Goal: Task Accomplishment & Management: Manage account settings

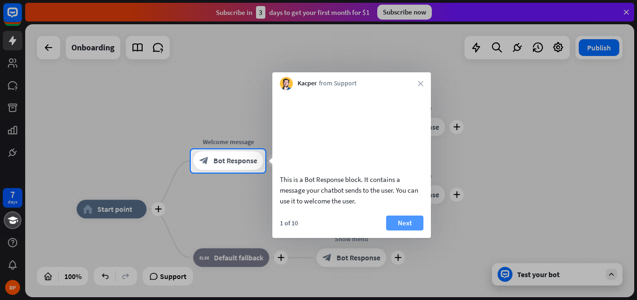
click at [408, 230] on button "Next" at bounding box center [404, 222] width 37 height 15
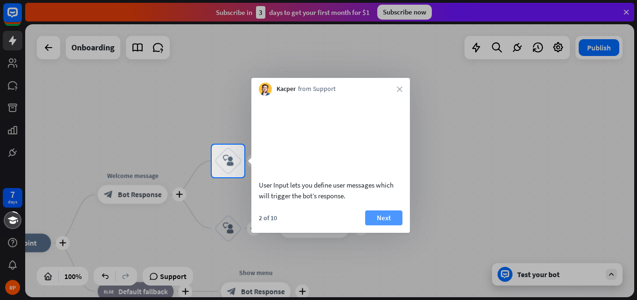
click at [392, 225] on button "Next" at bounding box center [383, 217] width 37 height 15
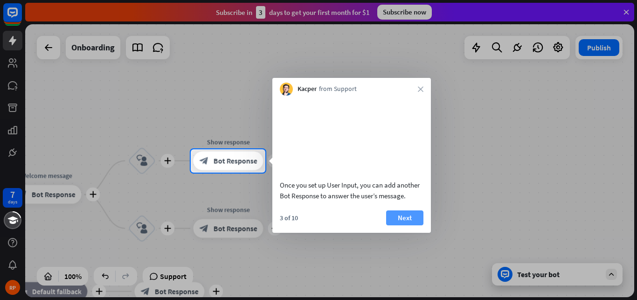
click at [413, 225] on button "Next" at bounding box center [404, 217] width 37 height 15
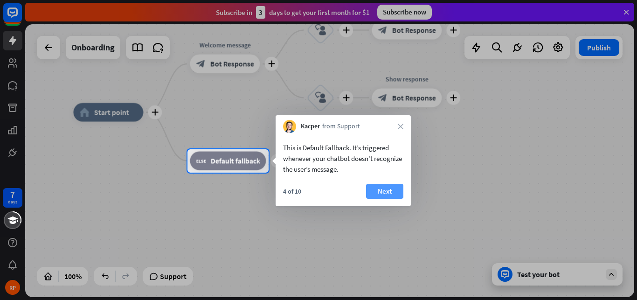
click at [395, 193] on button "Next" at bounding box center [384, 191] width 37 height 15
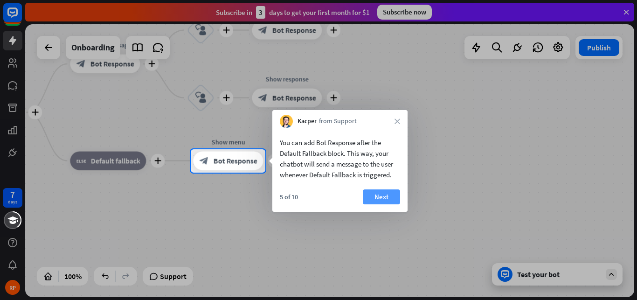
click at [390, 199] on button "Next" at bounding box center [381, 196] width 37 height 15
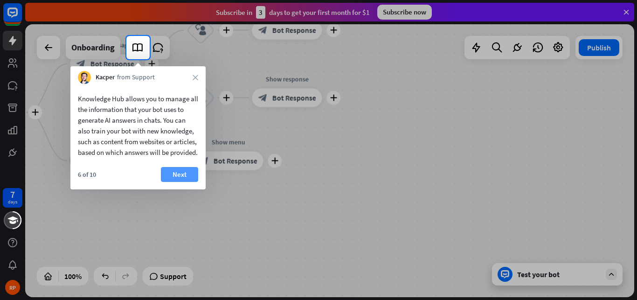
click at [179, 182] on button "Next" at bounding box center [179, 174] width 37 height 15
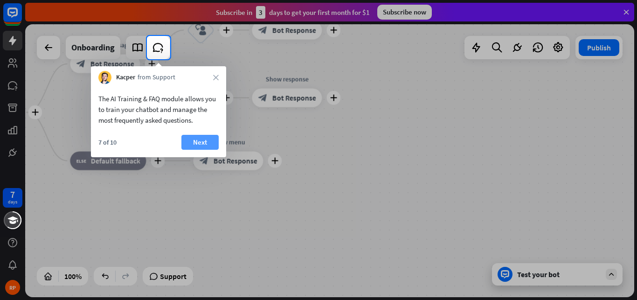
click at [211, 140] on button "Next" at bounding box center [199, 142] width 37 height 15
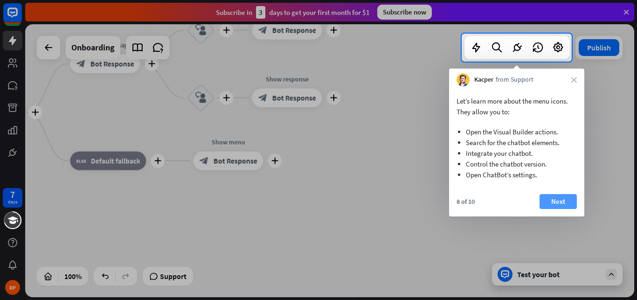
click at [559, 206] on button "Next" at bounding box center [557, 201] width 37 height 15
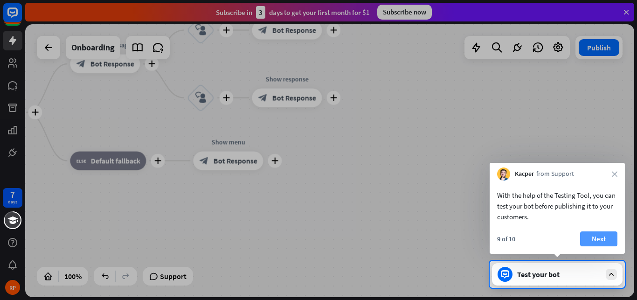
click at [602, 240] on button "Next" at bounding box center [598, 238] width 37 height 15
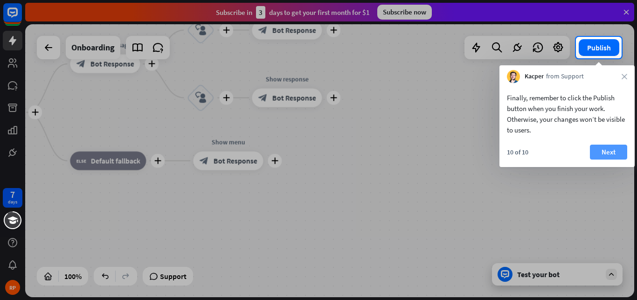
drag, startPoint x: 607, startPoint y: 144, endPoint x: 610, endPoint y: 154, distance: 11.1
click at [608, 146] on div "Finally, remember to click the Publish button when you finish your work. Otherw…" at bounding box center [566, 125] width 135 height 84
click at [610, 152] on button "Next" at bounding box center [608, 151] width 37 height 15
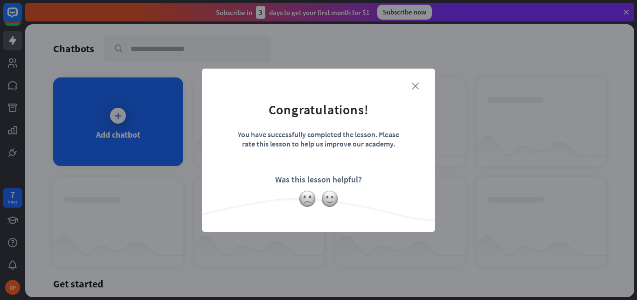
click at [413, 85] on icon "close" at bounding box center [414, 85] width 7 height 7
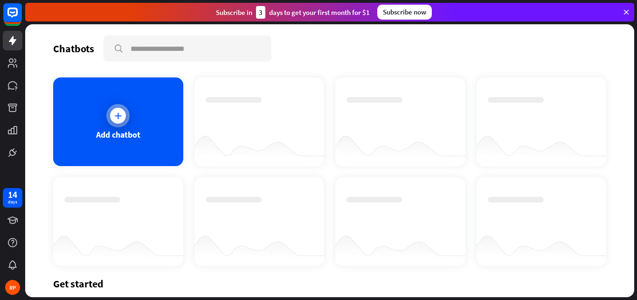
click at [117, 114] on icon at bounding box center [117, 115] width 9 height 9
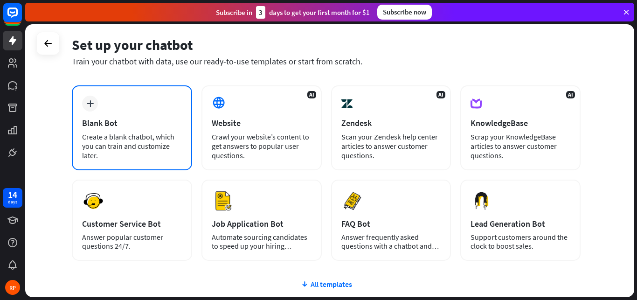
scroll to position [53, 0]
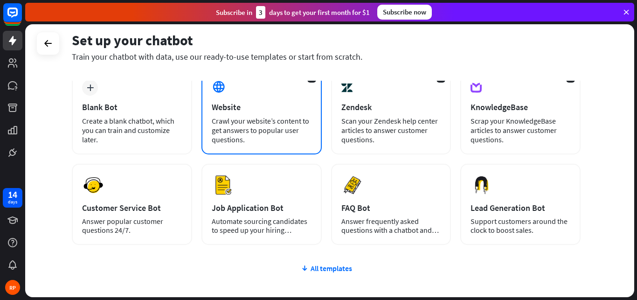
click at [261, 107] on div "Website" at bounding box center [262, 107] width 100 height 11
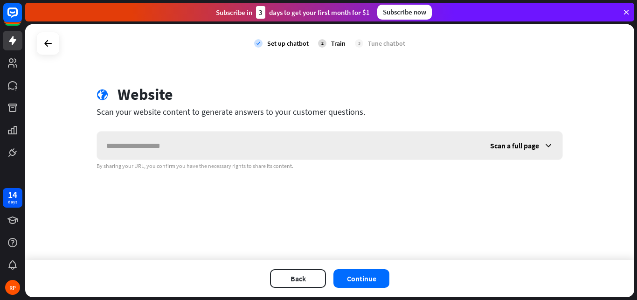
click at [158, 146] on input "text" at bounding box center [289, 145] width 384 height 28
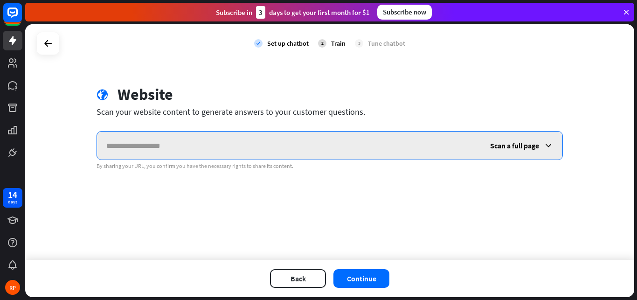
click at [134, 138] on input "text" at bounding box center [289, 145] width 384 height 28
paste input "**********"
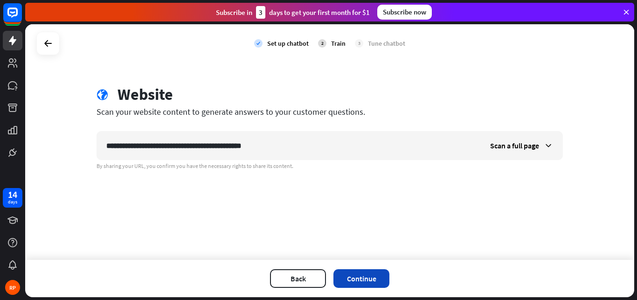
click at [357, 275] on button "Continue" at bounding box center [361, 278] width 56 height 19
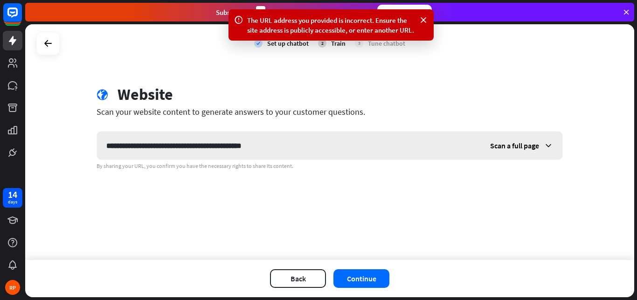
click at [507, 143] on span "Scan a full page" at bounding box center [514, 145] width 49 height 9
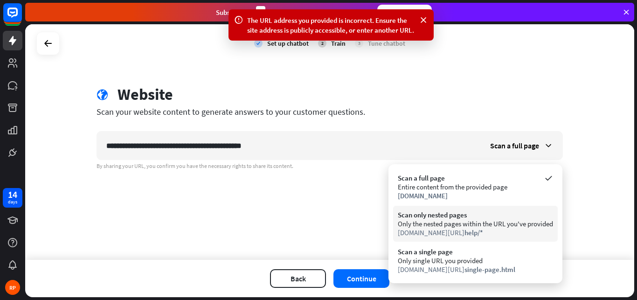
click at [446, 216] on div "Scan only nested pages" at bounding box center [475, 214] width 155 height 9
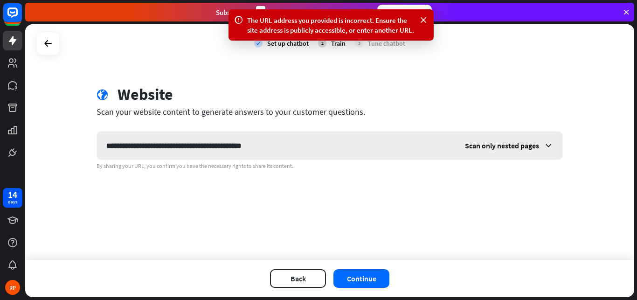
click at [512, 147] on span "Scan only nested pages" at bounding box center [502, 145] width 74 height 9
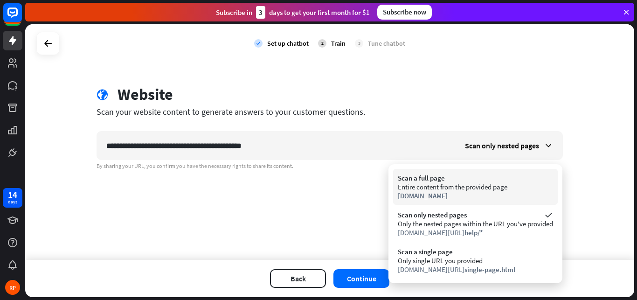
click at [439, 185] on div "Entire content from the provided page" at bounding box center [475, 186] width 155 height 9
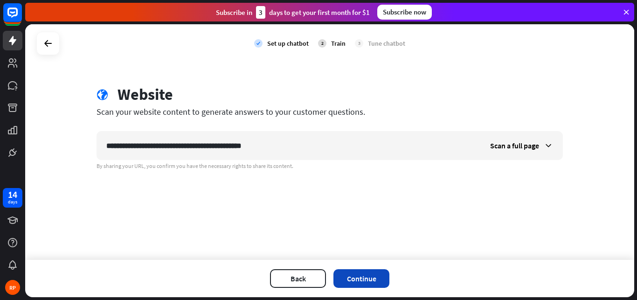
click at [364, 283] on button "Continue" at bounding box center [361, 278] width 56 height 19
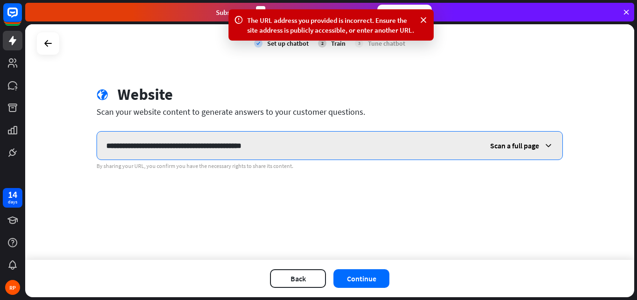
click at [171, 144] on input "**********" at bounding box center [289, 145] width 384 height 28
click at [219, 147] on input "**********" at bounding box center [289, 145] width 384 height 28
click at [267, 147] on input "**********" at bounding box center [289, 145] width 384 height 28
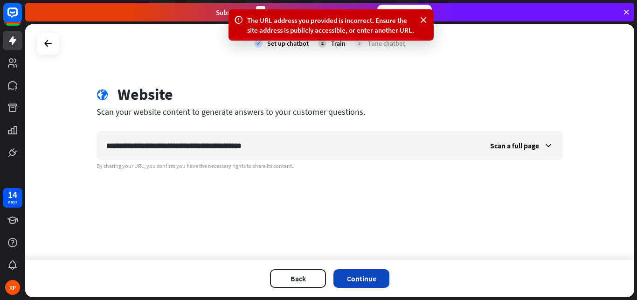
click at [370, 280] on button "Continue" at bounding box center [361, 278] width 56 height 19
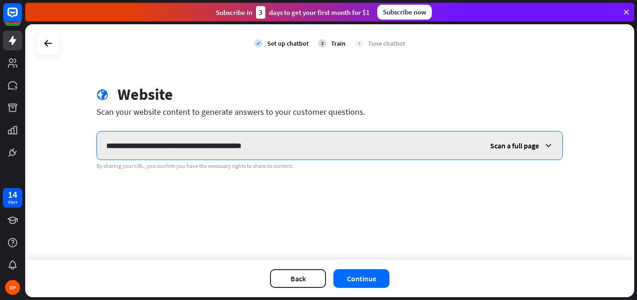
click at [274, 145] on input "**********" at bounding box center [289, 145] width 384 height 28
drag, startPoint x: 277, startPoint y: 143, endPoint x: 62, endPoint y: 146, distance: 214.4
click at [97, 146] on input "**********" at bounding box center [289, 145] width 384 height 28
paste input "text"
type input "**********"
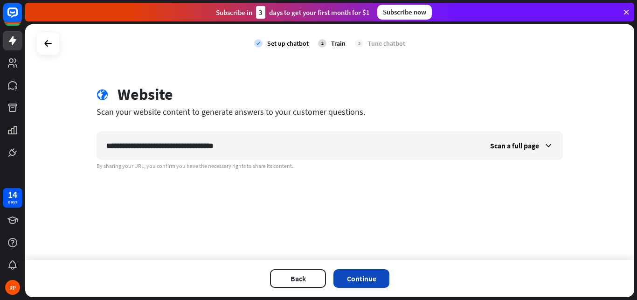
click at [366, 275] on button "Continue" at bounding box center [361, 278] width 56 height 19
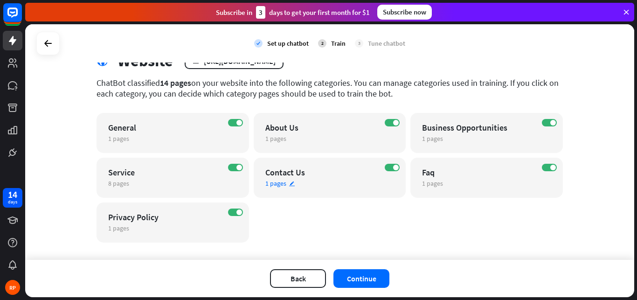
scroll to position [46, 0]
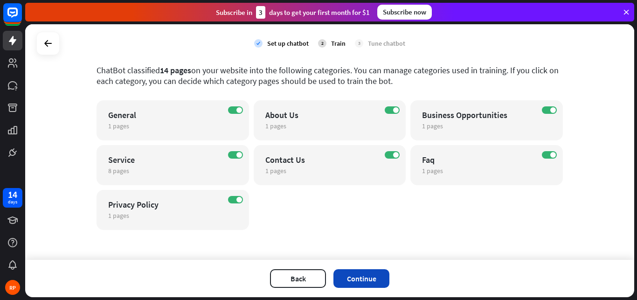
click at [366, 277] on button "Continue" at bounding box center [361, 278] width 56 height 19
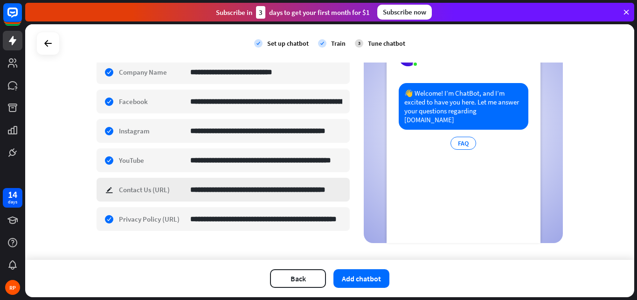
scroll to position [185, 0]
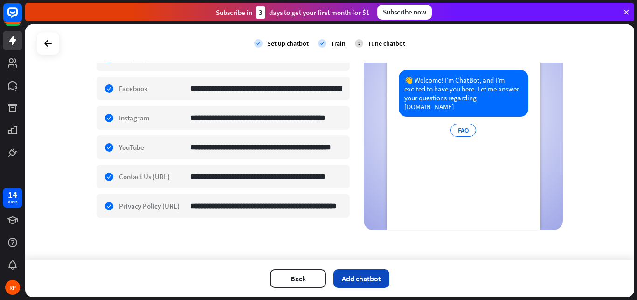
click at [362, 276] on button "Add chatbot" at bounding box center [361, 278] width 56 height 19
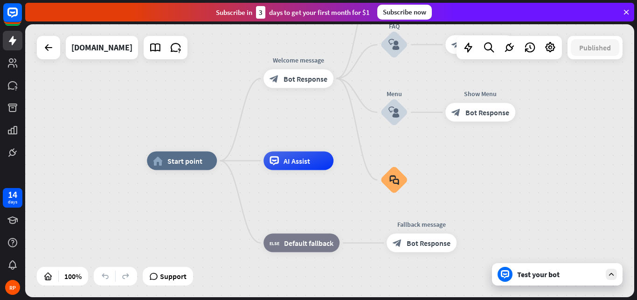
click at [592, 271] on div "Test your bot" at bounding box center [559, 273] width 84 height 9
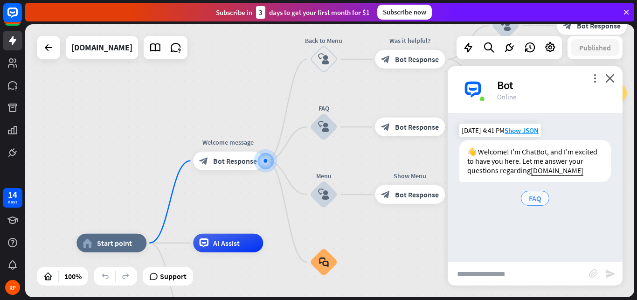
click at [539, 203] on span "FAQ" at bounding box center [534, 197] width 13 height 9
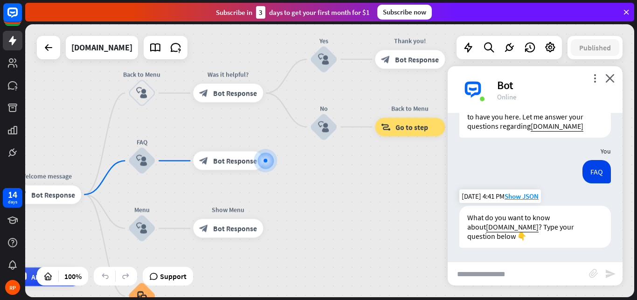
scroll to position [54, 0]
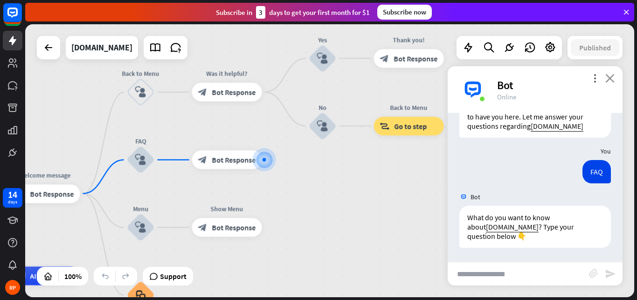
click at [610, 78] on icon "close" at bounding box center [609, 78] width 9 height 9
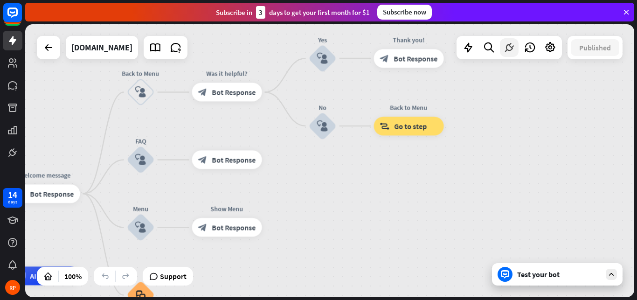
click at [507, 48] on icon at bounding box center [509, 47] width 12 height 12
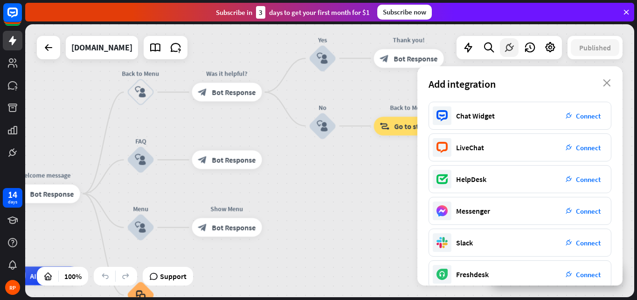
click at [507, 48] on icon at bounding box center [509, 47] width 12 height 12
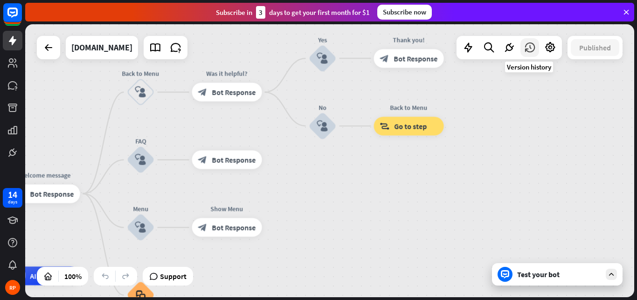
click at [527, 48] on icon at bounding box center [529, 47] width 12 height 12
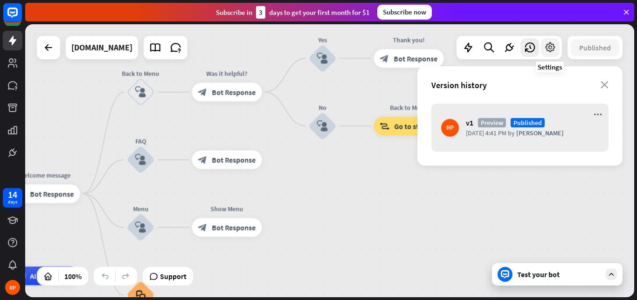
click at [546, 51] on icon at bounding box center [550, 47] width 12 height 12
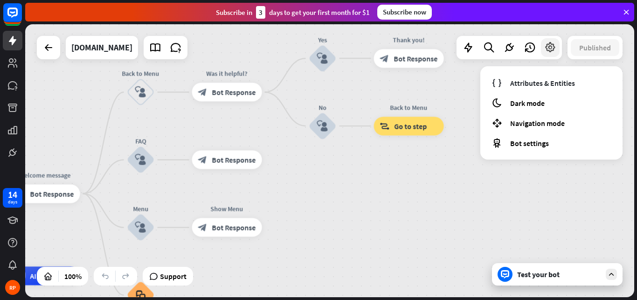
click at [546, 51] on icon at bounding box center [550, 47] width 12 height 12
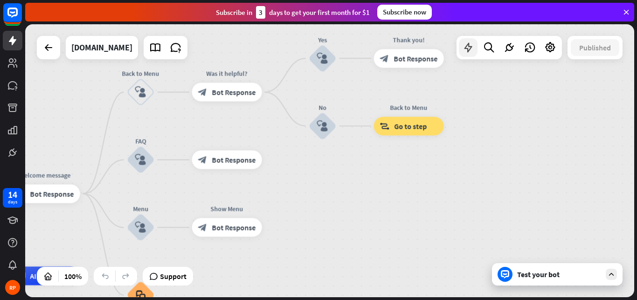
click at [466, 54] on div at bounding box center [468, 47] width 19 height 19
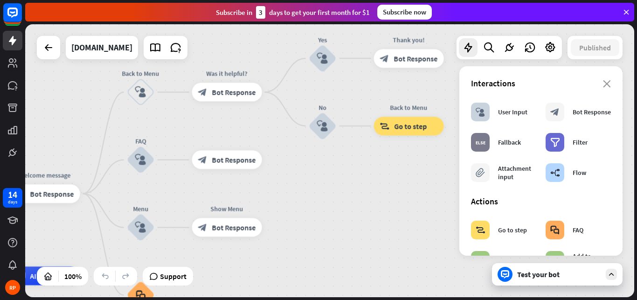
click at [600, 80] on div "Interactions" at bounding box center [541, 83] width 140 height 11
click at [409, 13] on div "Subscribe now" at bounding box center [404, 12] width 55 height 15
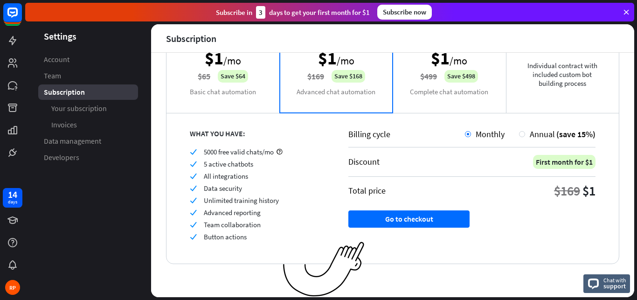
scroll to position [41, 0]
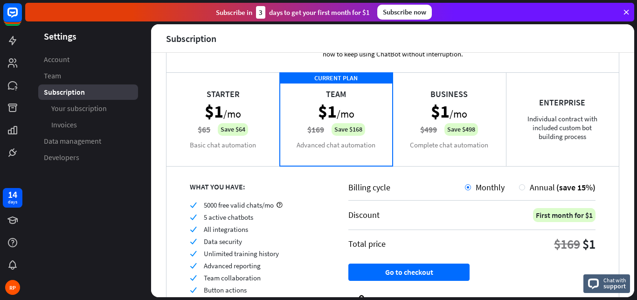
click at [576, 146] on div "Enterprise Individual contract with included custom bot building process" at bounding box center [562, 118] width 113 height 93
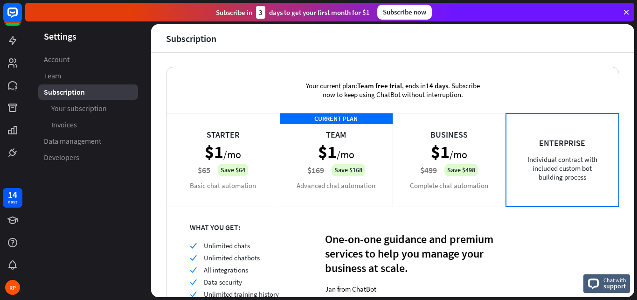
scroll to position [0, 0]
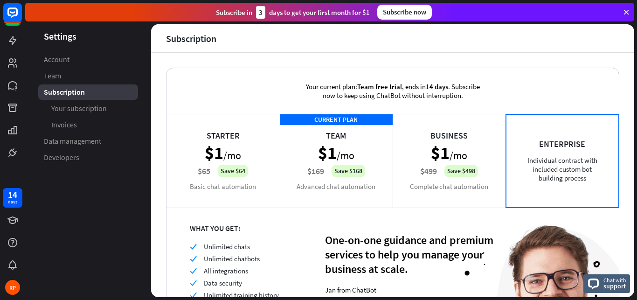
click at [627, 9] on icon at bounding box center [626, 12] width 8 height 8
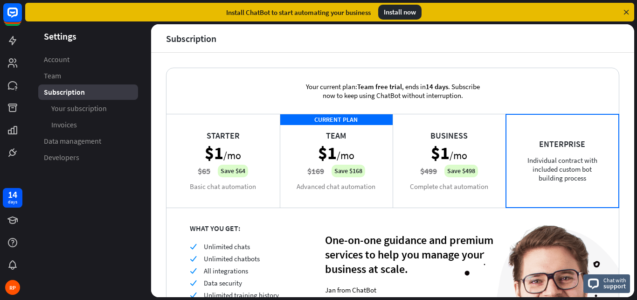
click at [628, 12] on icon at bounding box center [626, 12] width 8 height 8
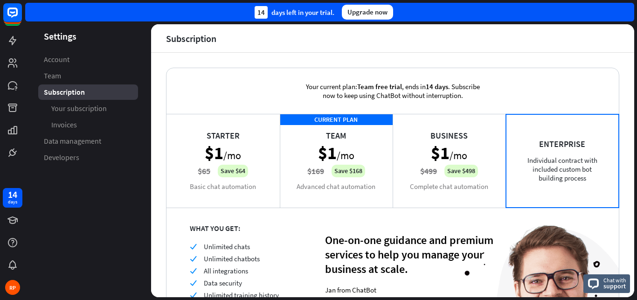
click at [57, 33] on header "Settings" at bounding box center [88, 36] width 126 height 13
click at [7, 16] on rect at bounding box center [12, 12] width 21 height 21
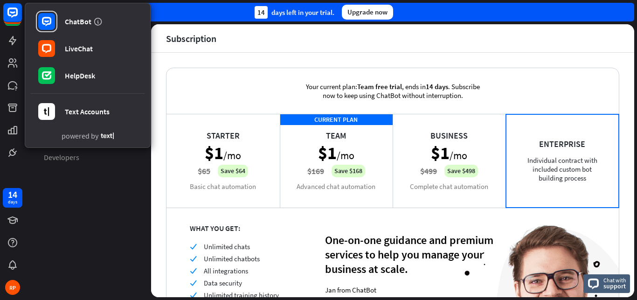
click at [268, 51] on header "Subscription" at bounding box center [392, 38] width 483 height 28
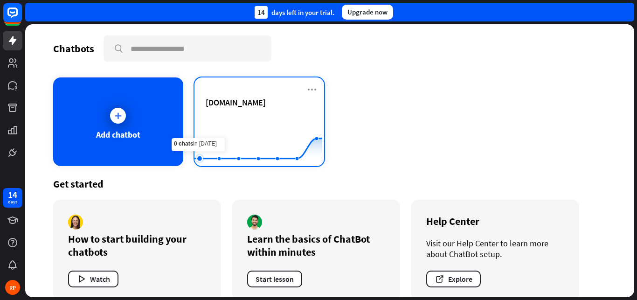
scroll to position [16, 0]
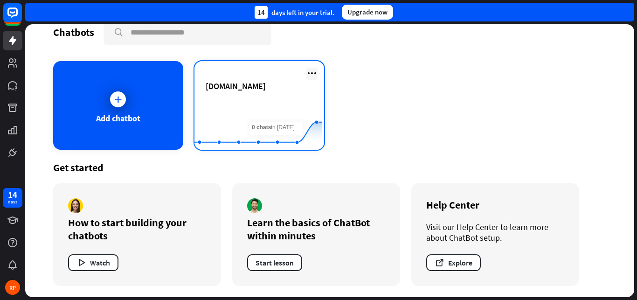
click at [310, 74] on icon at bounding box center [311, 73] width 11 height 11
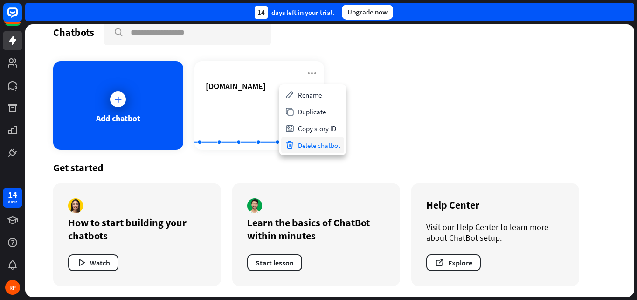
click at [307, 141] on div "Delete chatbot" at bounding box center [312, 145] width 63 height 17
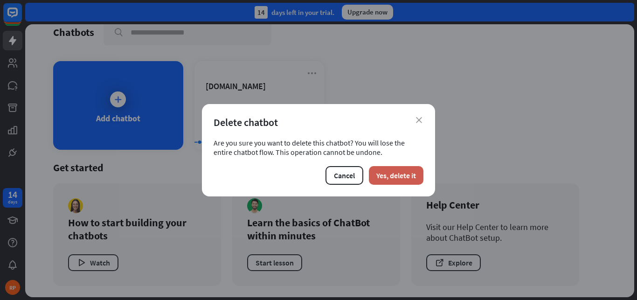
click at [392, 175] on button "Yes, delete it" at bounding box center [396, 175] width 55 height 19
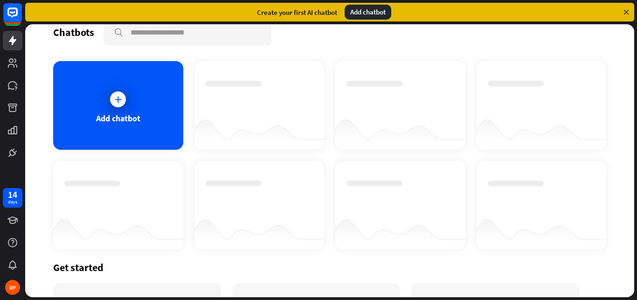
click at [361, 9] on div "Add chatbot" at bounding box center [367, 12] width 47 height 15
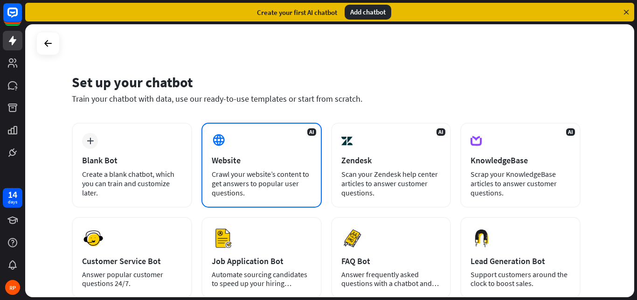
click at [276, 167] on div "AI Website Crawl your website’s content to get answers to popular user question…" at bounding box center [261, 165] width 120 height 85
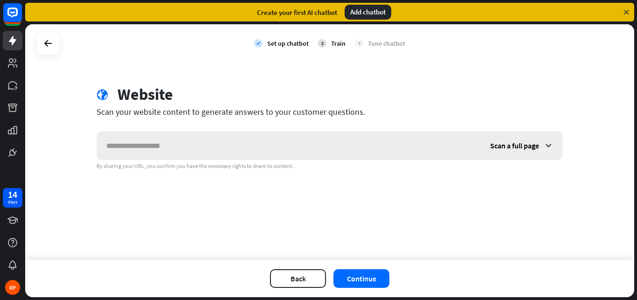
click at [138, 142] on input "text" at bounding box center [289, 145] width 384 height 28
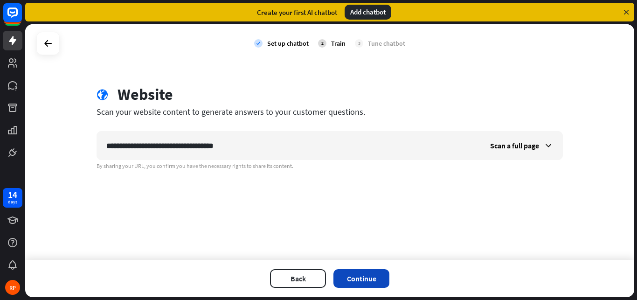
type input "**********"
click at [369, 276] on button "Continue" at bounding box center [361, 278] width 56 height 19
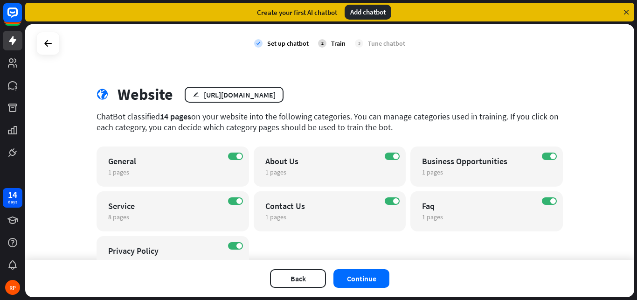
scroll to position [46, 0]
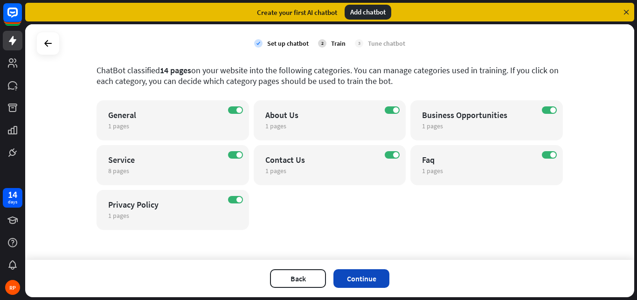
click at [360, 277] on button "Continue" at bounding box center [361, 278] width 56 height 19
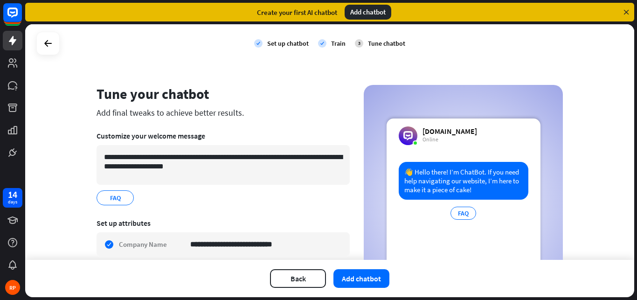
scroll to position [185, 0]
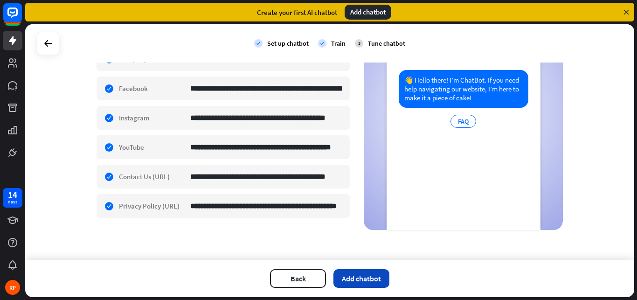
click at [352, 281] on button "Add chatbot" at bounding box center [361, 278] width 56 height 19
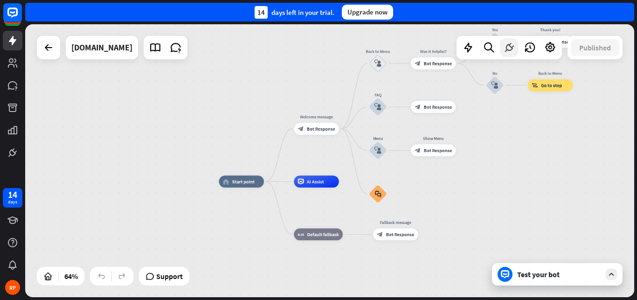
click at [511, 47] on icon at bounding box center [509, 47] width 12 height 12
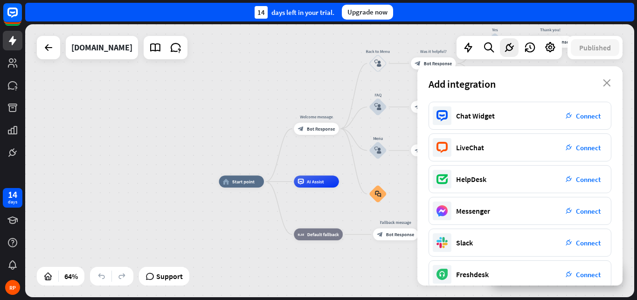
click at [608, 79] on div "Add integration close" at bounding box center [519, 83] width 205 height 35
click at [611, 85] on div "Add integration close" at bounding box center [519, 83] width 205 height 35
click at [606, 80] on icon "close" at bounding box center [607, 82] width 8 height 7
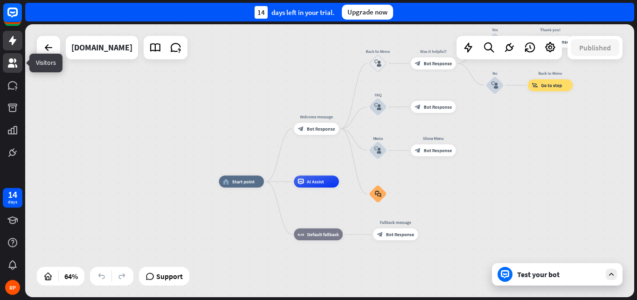
click at [18, 63] on icon at bounding box center [12, 62] width 11 height 11
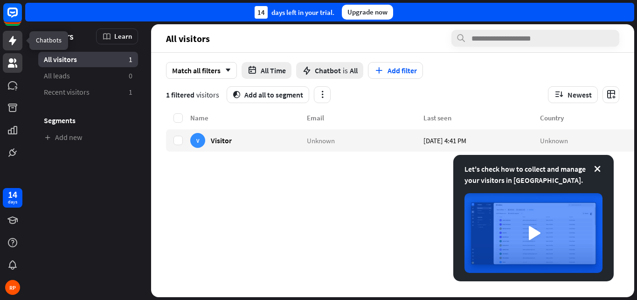
click at [15, 44] on icon at bounding box center [12, 40] width 11 height 11
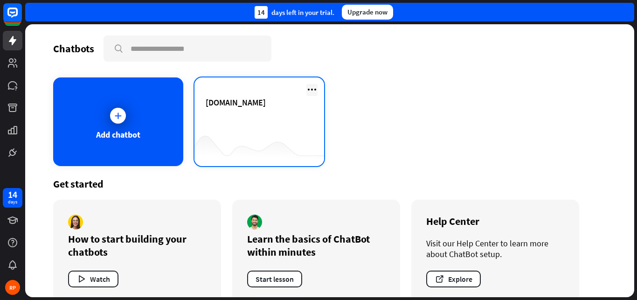
click at [308, 91] on icon at bounding box center [311, 89] width 11 height 11
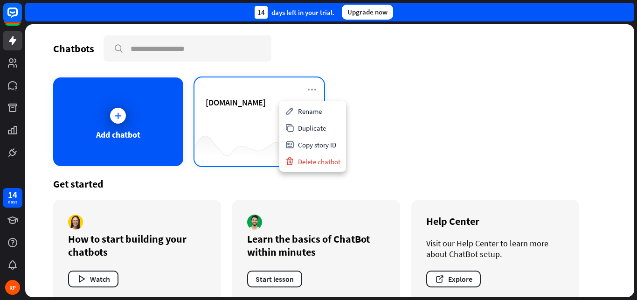
click at [257, 134] on div at bounding box center [259, 148] width 130 height 36
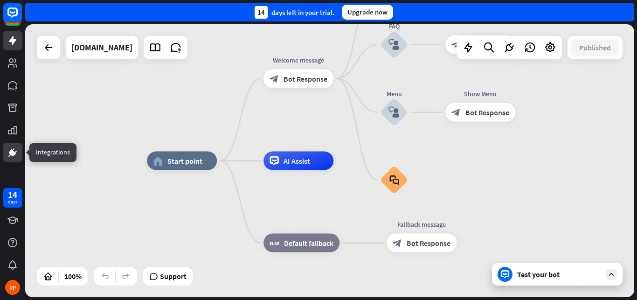
click at [16, 150] on icon at bounding box center [12, 152] width 11 height 11
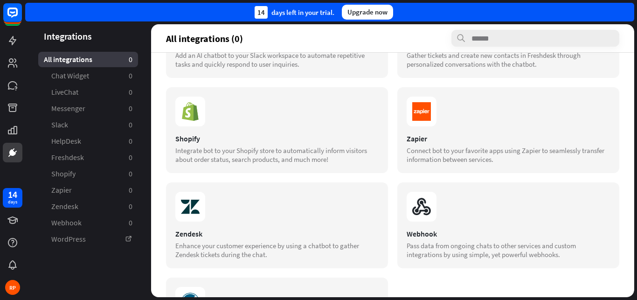
scroll to position [347, 0]
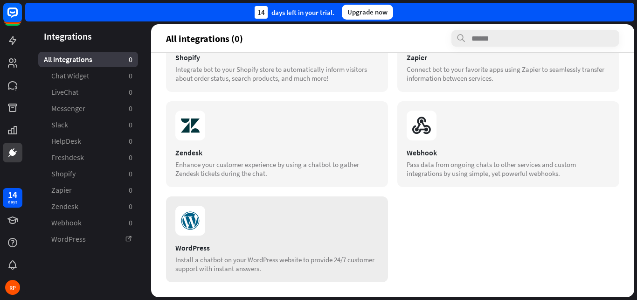
click at [254, 233] on section at bounding box center [276, 221] width 203 height 30
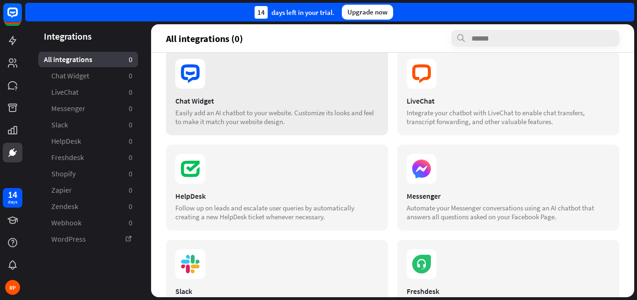
scroll to position [0, 0]
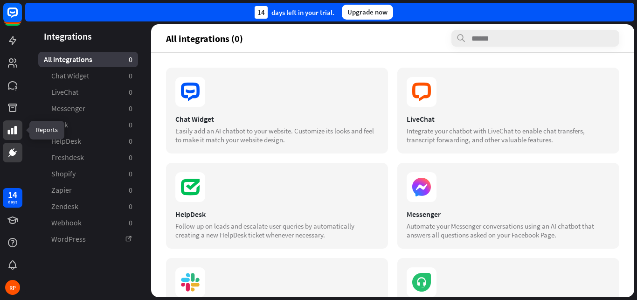
click at [15, 134] on icon at bounding box center [12, 129] width 11 height 11
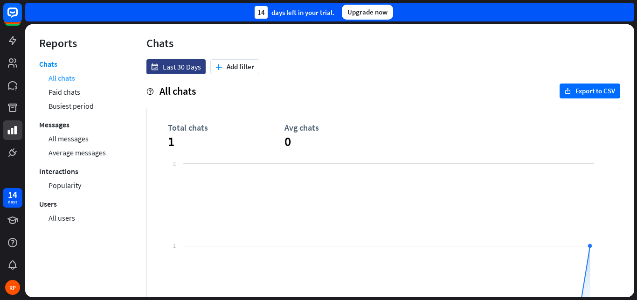
click at [63, 81] on link "All chats" at bounding box center [61, 78] width 27 height 14
click at [66, 89] on link "Paid chats" at bounding box center [64, 92] width 32 height 14
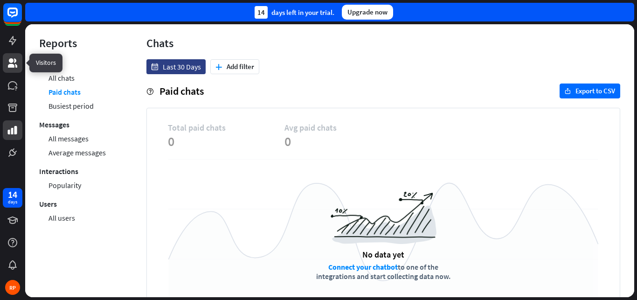
click at [15, 55] on link at bounding box center [13, 63] width 20 height 20
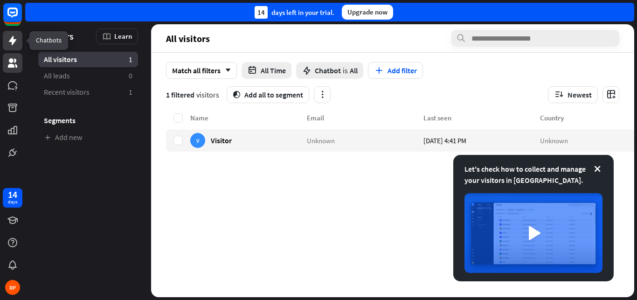
click at [16, 47] on link at bounding box center [13, 41] width 20 height 20
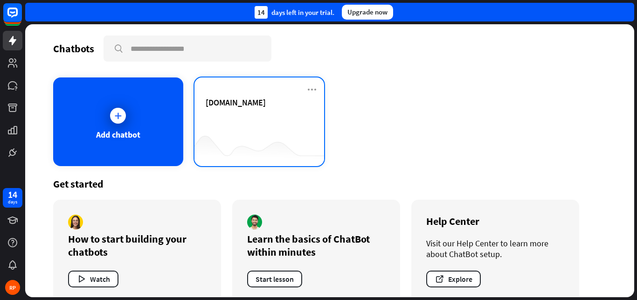
click at [267, 114] on div "[DOMAIN_NAME]" at bounding box center [260, 113] width 108 height 33
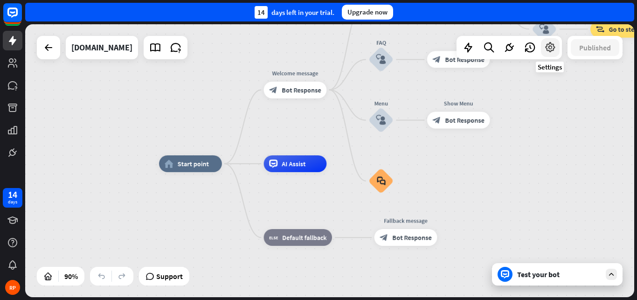
click at [550, 49] on icon at bounding box center [550, 47] width 12 height 12
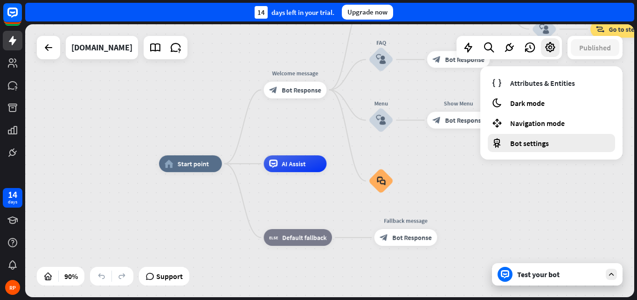
click at [540, 143] on span "Bot settings" at bounding box center [529, 142] width 39 height 9
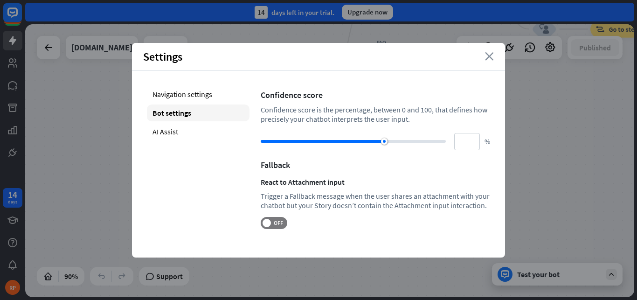
click at [488, 56] on icon "close" at bounding box center [489, 56] width 9 height 8
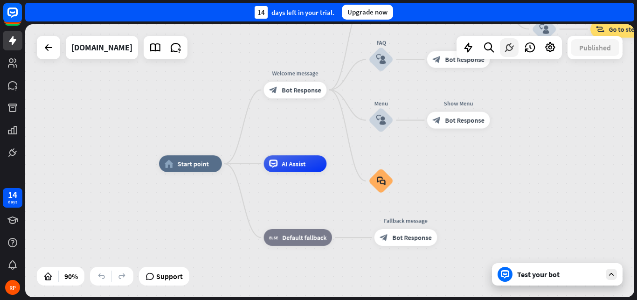
click at [510, 48] on icon at bounding box center [509, 47] width 12 height 12
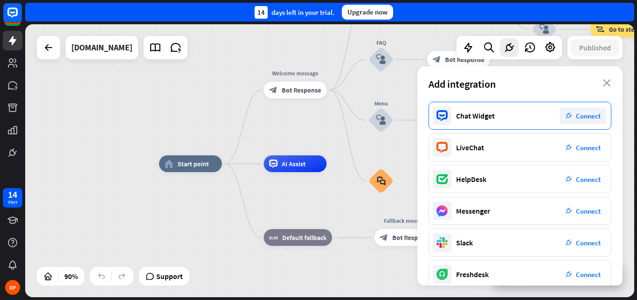
click at [583, 113] on span "Connect" at bounding box center [588, 115] width 25 height 9
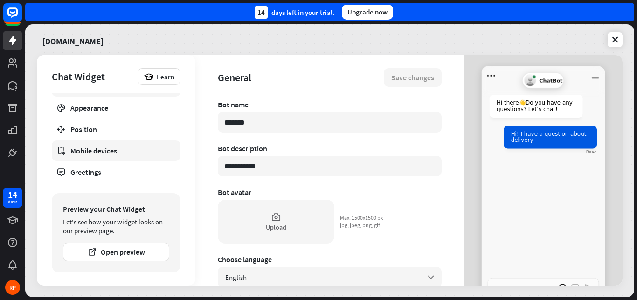
scroll to position [33, 0]
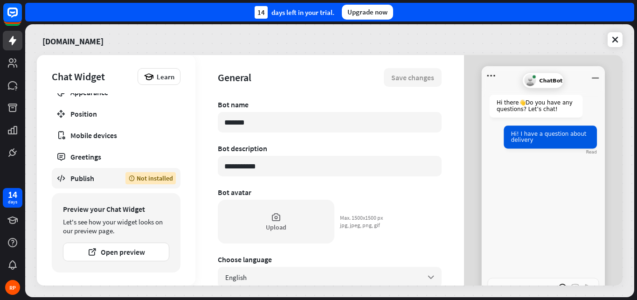
click at [96, 175] on div "Publish" at bounding box center [90, 177] width 41 height 9
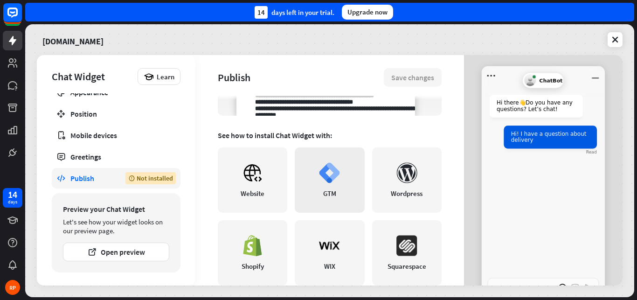
scroll to position [213, 0]
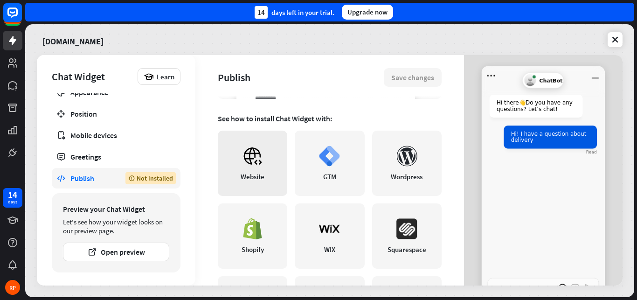
click at [243, 165] on icon at bounding box center [252, 155] width 21 height 21
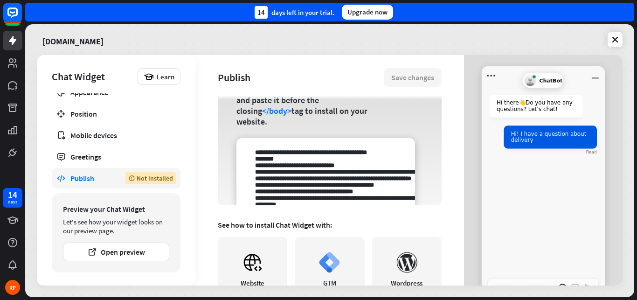
scroll to position [53, 0]
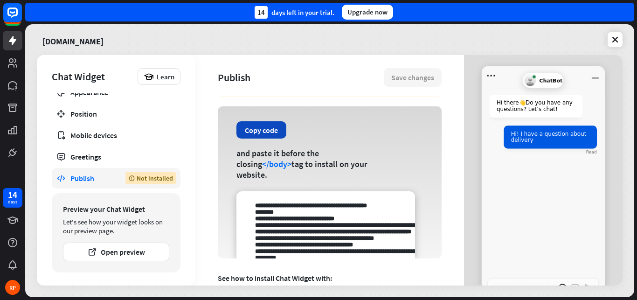
click at [259, 137] on button "Copy code" at bounding box center [261, 129] width 50 height 17
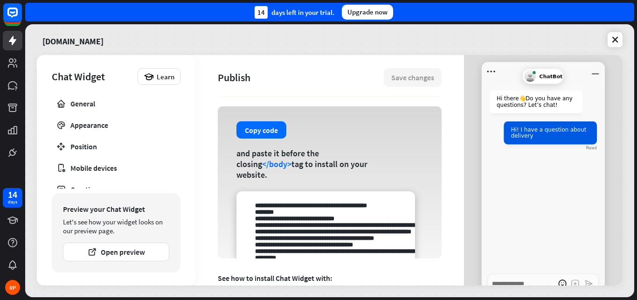
scroll to position [59, 0]
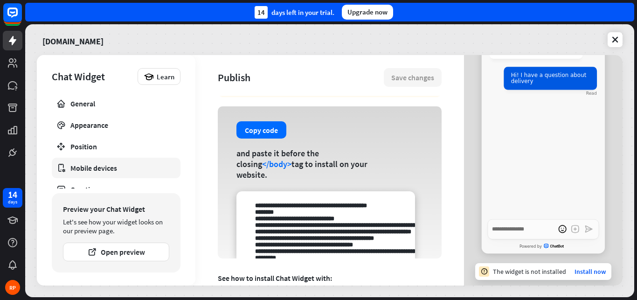
click at [86, 167] on div "Mobile devices" at bounding box center [115, 167] width 91 height 9
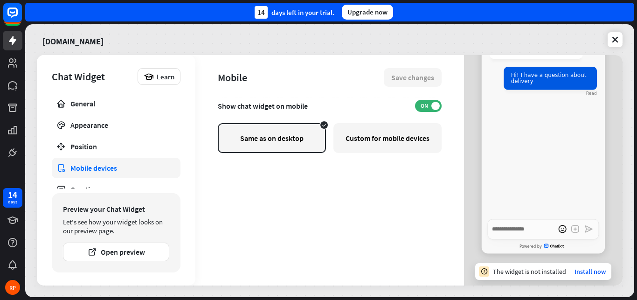
click at [377, 137] on div "Custom for mobile devices" at bounding box center [387, 138] width 108 height 30
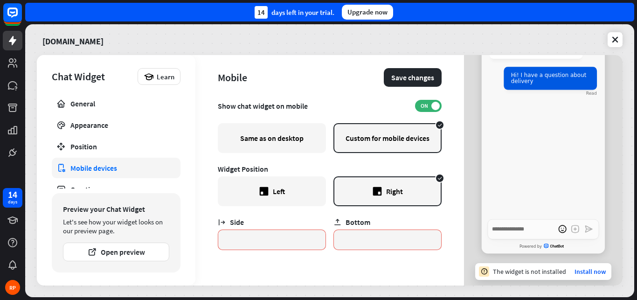
click at [276, 128] on div "Same as on desktop" at bounding box center [272, 138] width 108 height 30
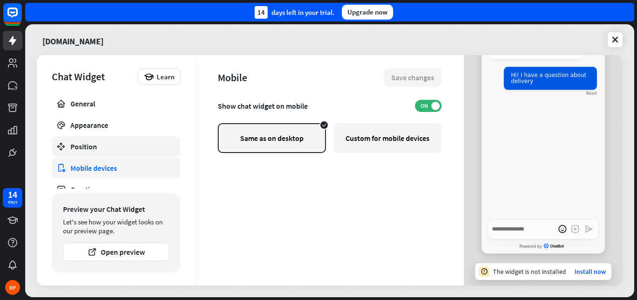
click at [85, 151] on link "Position" at bounding box center [116, 146] width 129 height 21
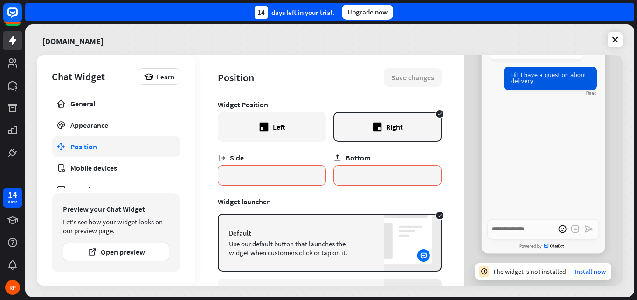
click at [273, 130] on div "Left" at bounding box center [279, 126] width 12 height 9
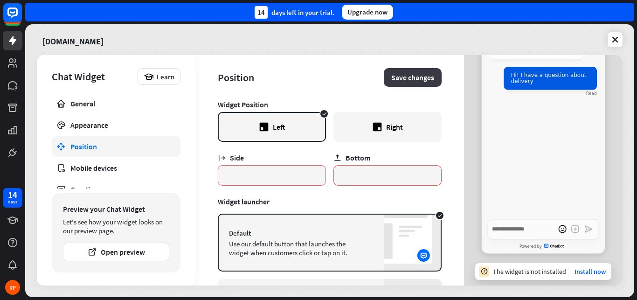
click at [389, 81] on button "Save changes" at bounding box center [413, 77] width 58 height 19
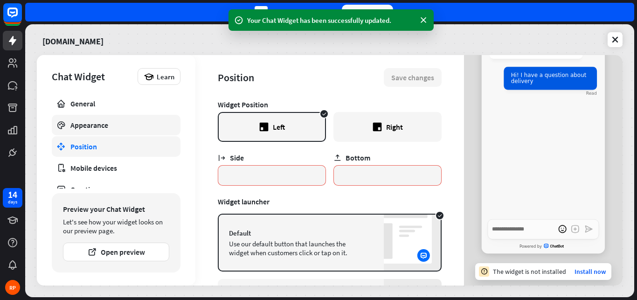
click at [89, 125] on div "Appearance" at bounding box center [115, 124] width 91 height 9
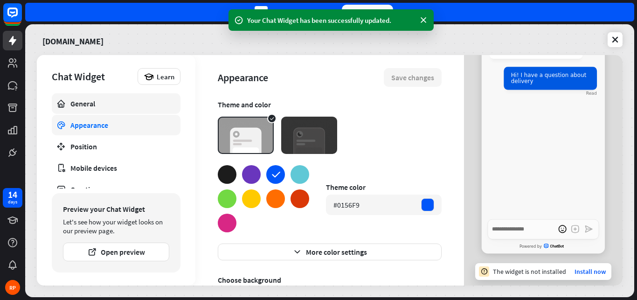
click at [80, 111] on link "General" at bounding box center [116, 103] width 129 height 21
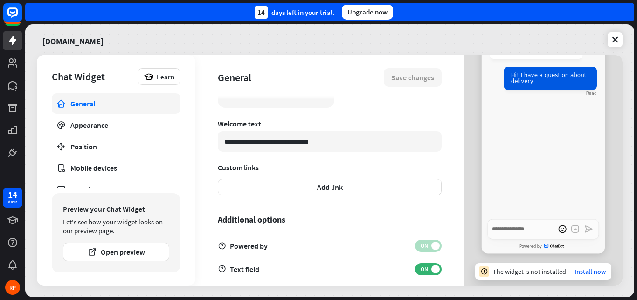
scroll to position [314, 0]
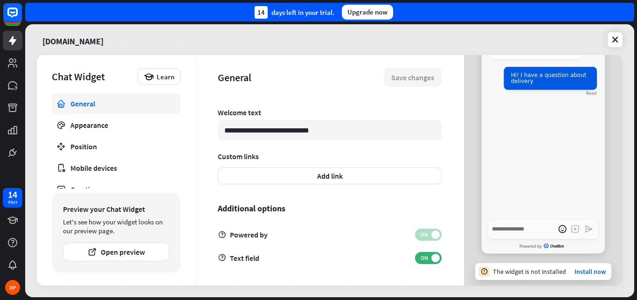
click at [366, 13] on div "Upgrade now" at bounding box center [367, 12] width 51 height 15
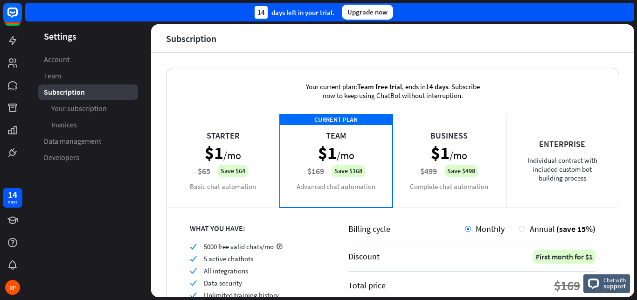
click at [565, 174] on div "Enterprise Individual contract with included custom bot building process" at bounding box center [562, 160] width 113 height 93
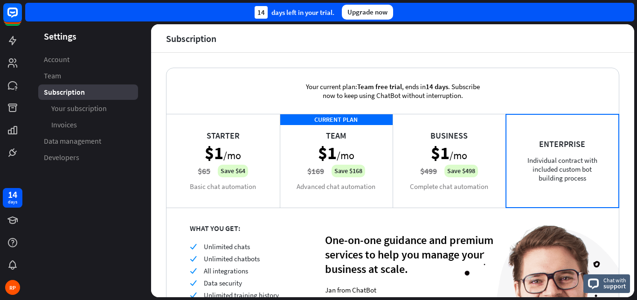
click at [242, 160] on div "Starter $1 /mo $65 Save $64 Basic chat automation" at bounding box center [222, 160] width 113 height 93
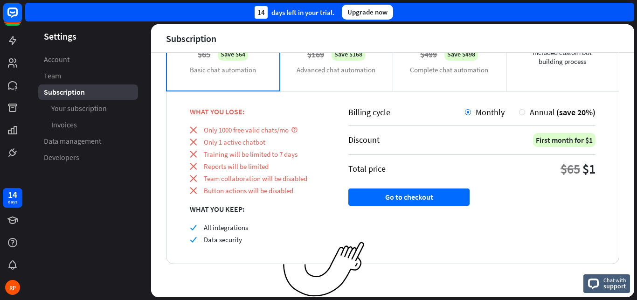
scroll to position [63, 0]
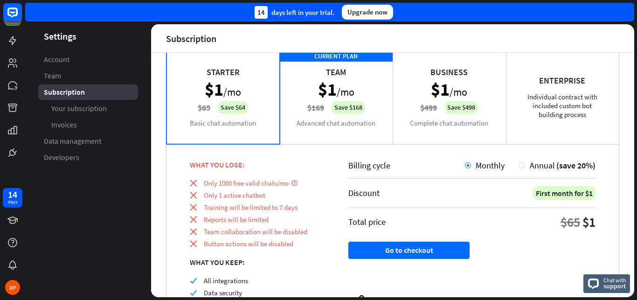
click at [332, 96] on div "CURRENT PLAN Team $1 /mo $169 Save $168 Advanced chat automation" at bounding box center [336, 96] width 113 height 93
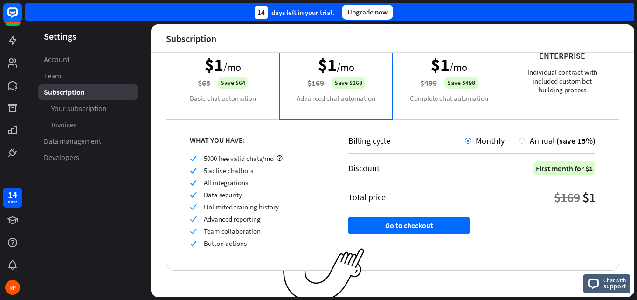
scroll to position [95, 0]
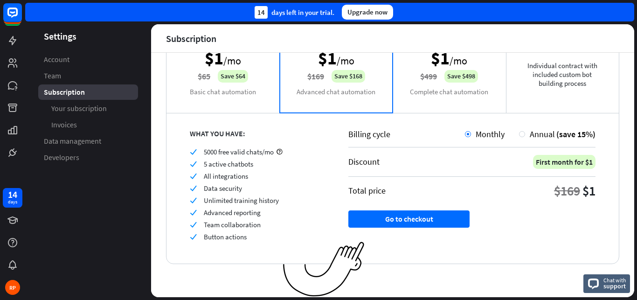
click at [201, 88] on div "Starter $1 /mo $65 Save $64 Basic chat automation" at bounding box center [222, 65] width 113 height 93
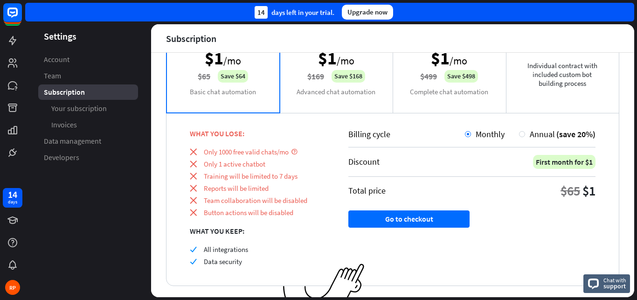
click at [262, 159] on span "Only 1 active chatbot" at bounding box center [235, 163] width 62 height 9
click at [261, 156] on div "close Only 1000 free valid chats/mo close Only 1 active chatbot close Training …" at bounding box center [257, 181] width 135 height 69
click at [458, 87] on div "Business $1 /mo $499 Save $498 Complete chat automation" at bounding box center [448, 65] width 113 height 93
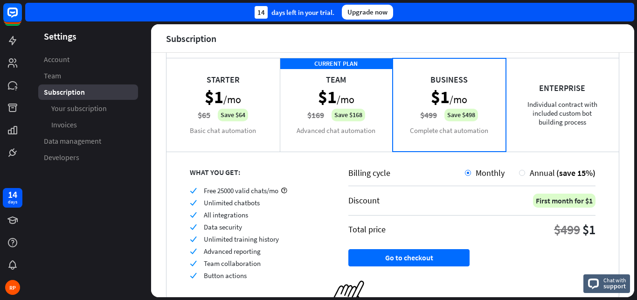
scroll to position [41, 0]
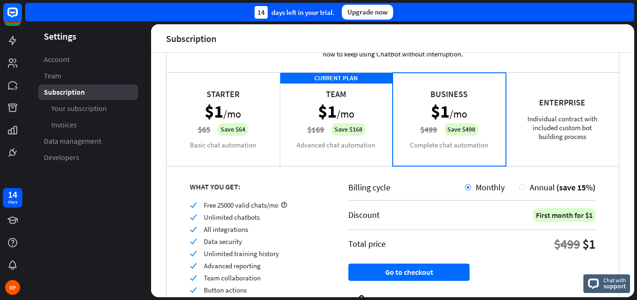
click at [334, 124] on div "CURRENT PLAN Team $1 /mo $169 Save $168 Advanced chat automation" at bounding box center [336, 118] width 113 height 93
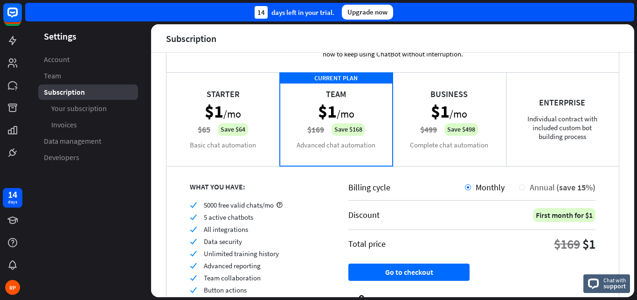
click at [519, 186] on div "Annual (save 15%)" at bounding box center [557, 187] width 76 height 11
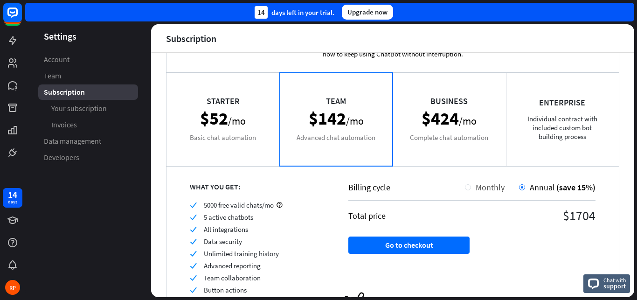
click at [471, 185] on div "Monthly" at bounding box center [488, 187] width 34 height 11
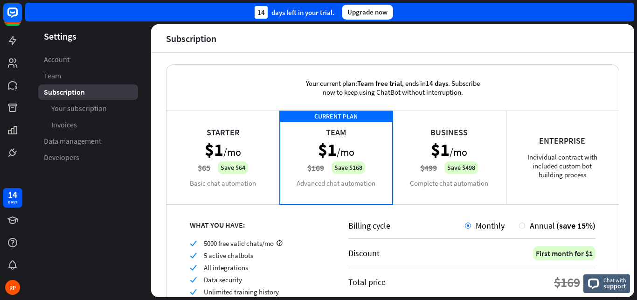
scroll to position [0, 0]
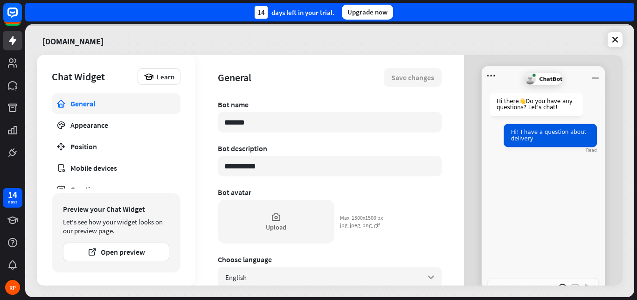
type textarea "*"
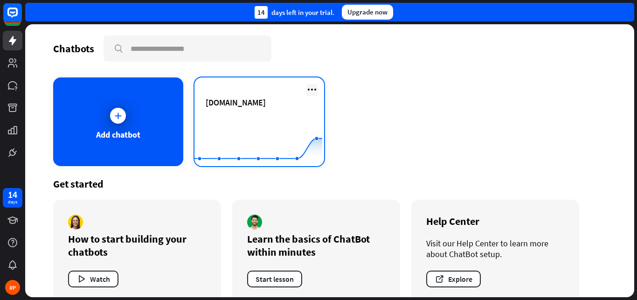
click at [311, 92] on icon at bounding box center [311, 89] width 11 height 11
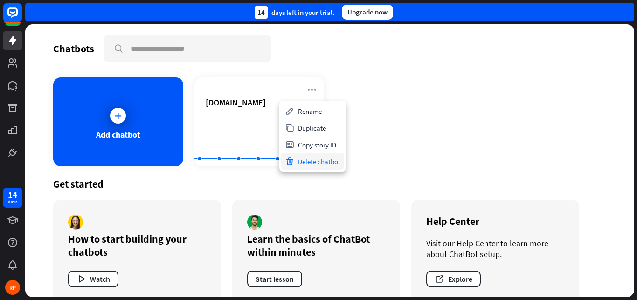
click at [313, 161] on div "Delete chatbot" at bounding box center [312, 161] width 63 height 17
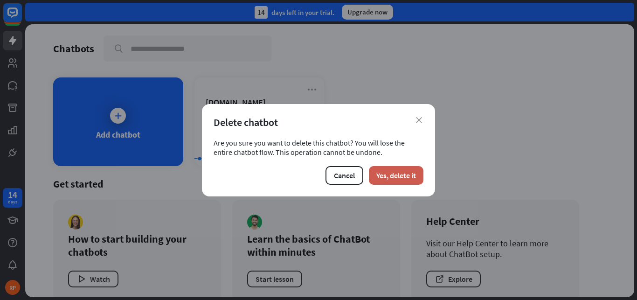
click at [388, 179] on button "Yes, delete it" at bounding box center [396, 175] width 55 height 19
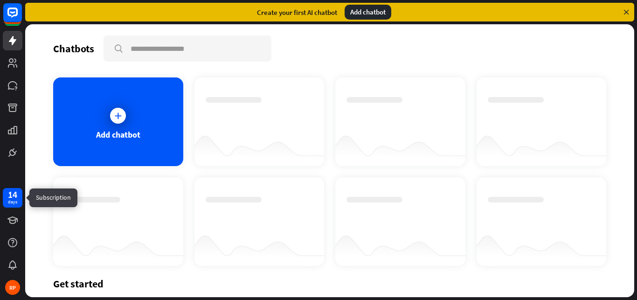
click at [14, 192] on div "14" at bounding box center [12, 194] width 9 height 8
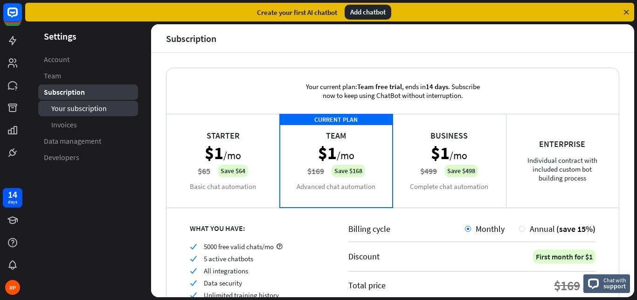
click at [75, 111] on span "Your subscription" at bounding box center [78, 108] width 55 height 10
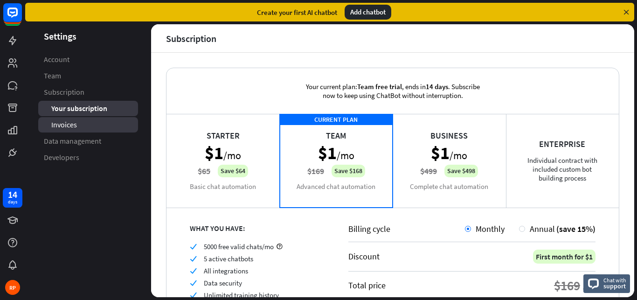
click at [75, 124] on span "Invoices" at bounding box center [64, 125] width 26 height 10
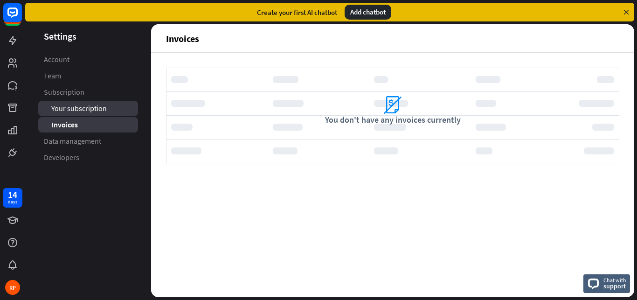
click at [75, 106] on span "Your subscription" at bounding box center [78, 108] width 55 height 10
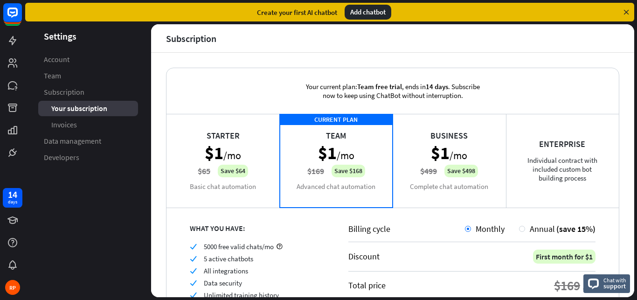
click at [629, 13] on icon at bounding box center [626, 12] width 8 height 8
